Goal: Check status: Check status

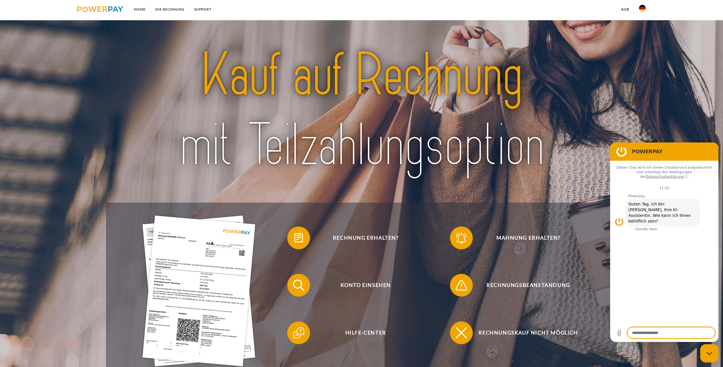
scroll to position [57, 0]
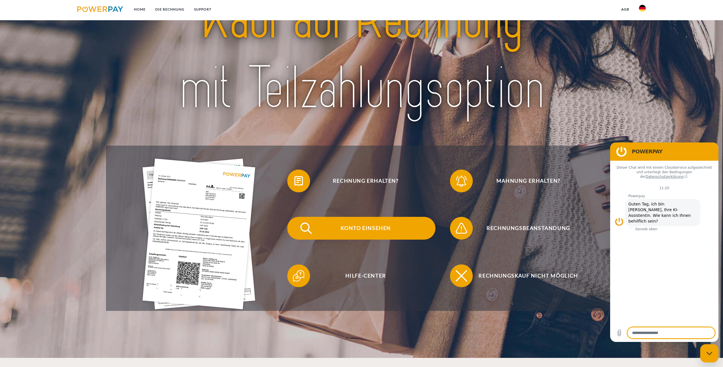
click at [355, 228] on span "Konto einsehen" at bounding box center [366, 228] width 140 height 23
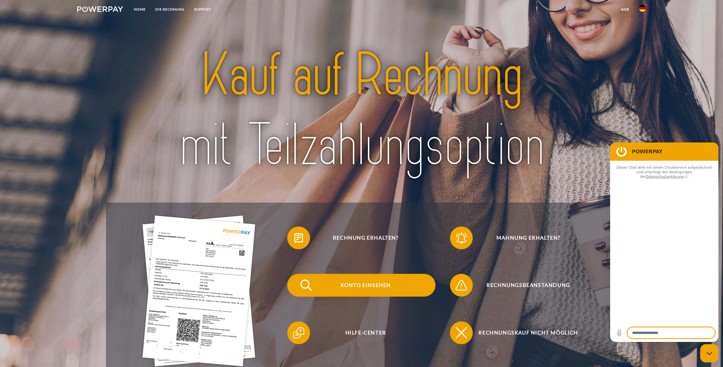
type textarea "*"
click at [357, 285] on span "Konto einsehen" at bounding box center [366, 285] width 140 height 23
